Goal: Transaction & Acquisition: Book appointment/travel/reservation

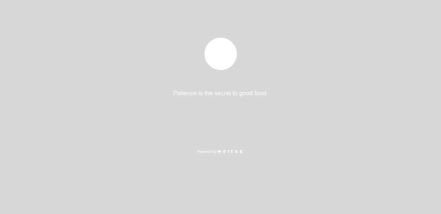
select select "pt"
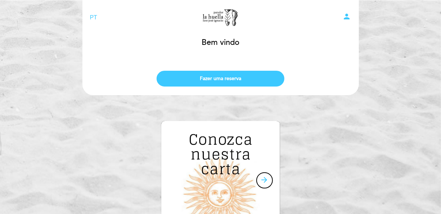
drag, startPoint x: 226, startPoint y: 91, endPoint x: 225, endPoint y: 88, distance: 3.7
click at [225, 88] on header "EN ES PT Parador La Huella person Bem vindo Bem vindo, Mudar usuário Fazer uma …" at bounding box center [220, 47] width 276 height 95
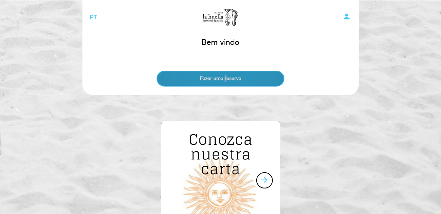
drag, startPoint x: 225, startPoint y: 88, endPoint x: 227, endPoint y: 81, distance: 6.8
click at [227, 81] on button "Fazer uma reserva" at bounding box center [220, 79] width 128 height 16
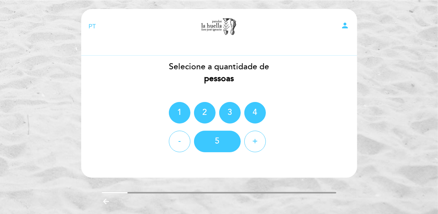
click at [263, 151] on div "- 5 +" at bounding box center [219, 142] width 277 height 22
click at [259, 148] on div "+" at bounding box center [256, 142] width 22 height 22
click at [259, 147] on div "+" at bounding box center [256, 142] width 22 height 22
click at [258, 147] on div "+" at bounding box center [256, 142] width 22 height 22
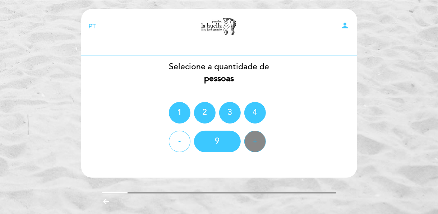
click at [258, 147] on div "+" at bounding box center [256, 142] width 22 height 22
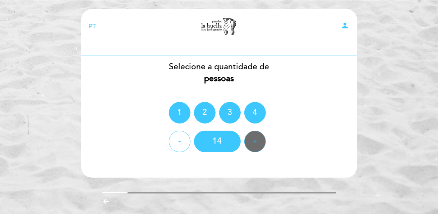
click at [258, 147] on div "+" at bounding box center [256, 142] width 22 height 22
click at [258, 148] on div "+" at bounding box center [256, 142] width 22 height 22
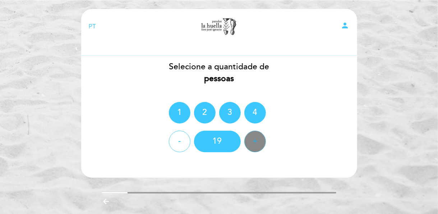
click at [258, 148] on div "+" at bounding box center [256, 142] width 22 height 22
click at [258, 149] on div "+" at bounding box center [256, 142] width 22 height 22
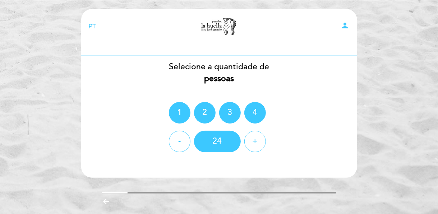
click at [313, 123] on div "1 2 3 4" at bounding box center [219, 113] width 277 height 22
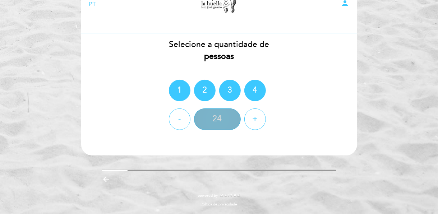
click at [218, 117] on div "24" at bounding box center [217, 120] width 47 height 22
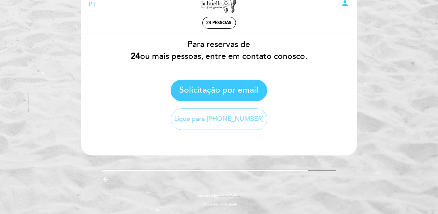
scroll to position [0, 0]
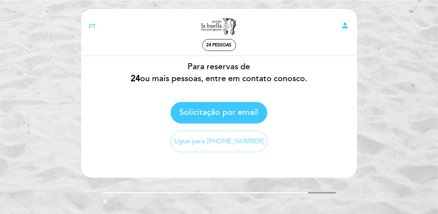
click at [220, 41] on div "24 pessoas" at bounding box center [219, 45] width 33 height 11
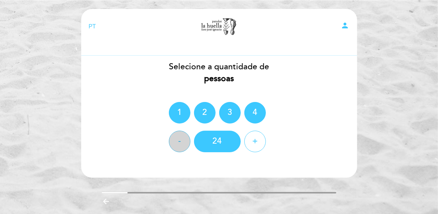
click at [182, 143] on div "-" at bounding box center [180, 142] width 22 height 22
click at [182, 142] on div "-" at bounding box center [180, 142] width 22 height 22
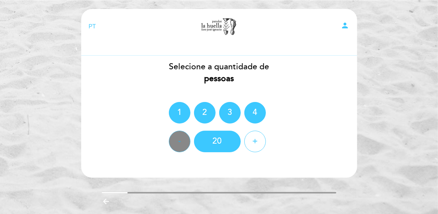
click at [182, 142] on div "-" at bounding box center [180, 142] width 22 height 22
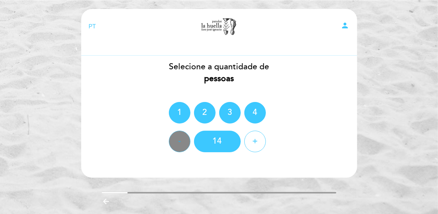
click at [182, 142] on div "-" at bounding box center [180, 142] width 22 height 22
click at [242, 137] on div "- 11 +" at bounding box center [219, 142] width 277 height 22
click at [254, 143] on div "+" at bounding box center [256, 142] width 22 height 22
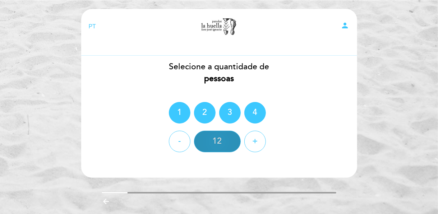
click at [234, 144] on div "12" at bounding box center [217, 142] width 47 height 22
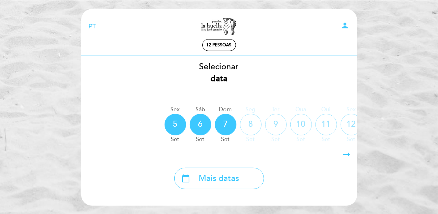
click at [347, 155] on icon "arrow_right_alt" at bounding box center [347, 154] width 11 height 15
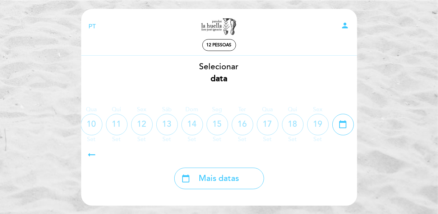
drag, startPoint x: 88, startPoint y: 154, endPoint x: 95, endPoint y: 151, distance: 7.6
click at [90, 153] on icon "arrow_right_alt" at bounding box center [91, 154] width 11 height 15
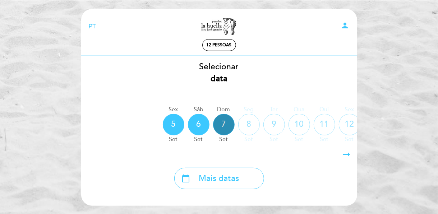
click at [222, 119] on div "7" at bounding box center [224, 125] width 22 height 22
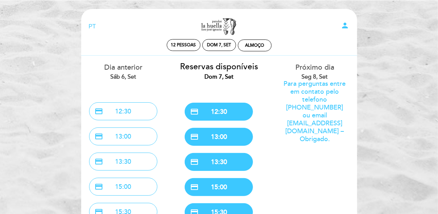
scroll to position [72, 0]
